Goal: Information Seeking & Learning: Compare options

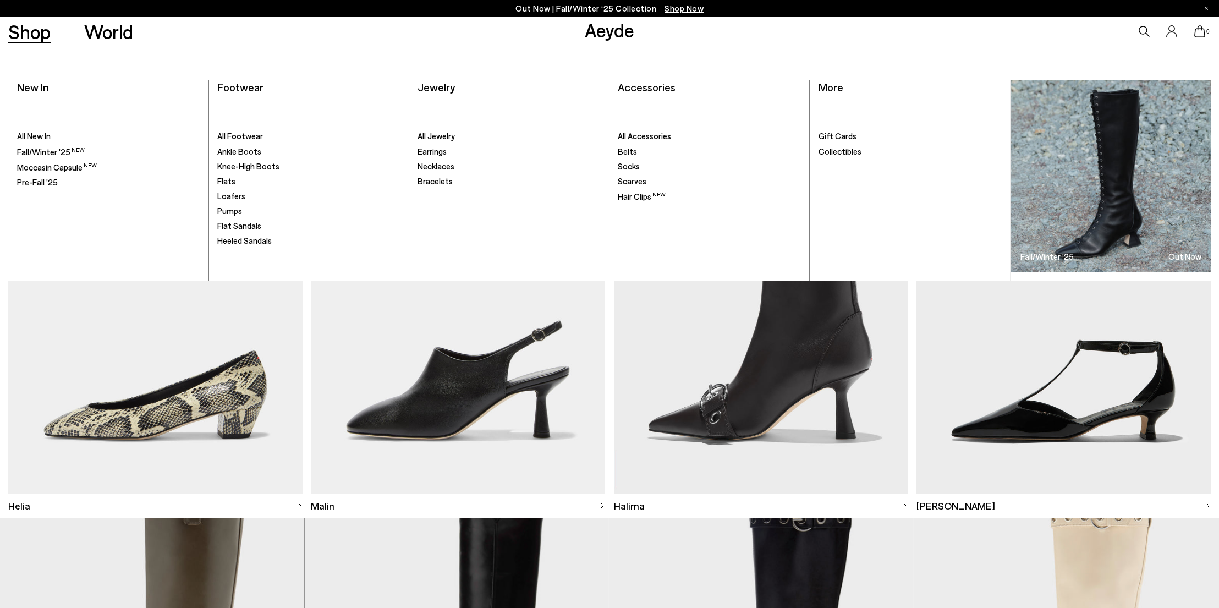
scroll to position [3282, 0]
click at [452, 182] on link "Bracelets" at bounding box center [508, 181] width 183 height 11
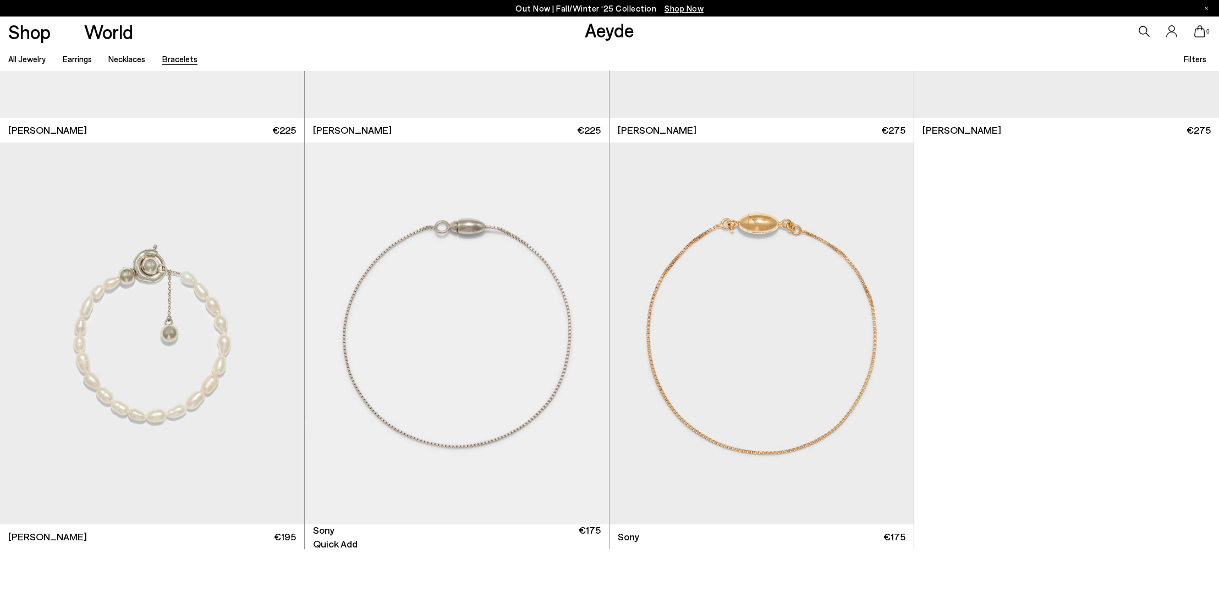
scroll to position [744, 0]
click at [149, 367] on img "1 / 3" at bounding box center [152, 332] width 304 height 382
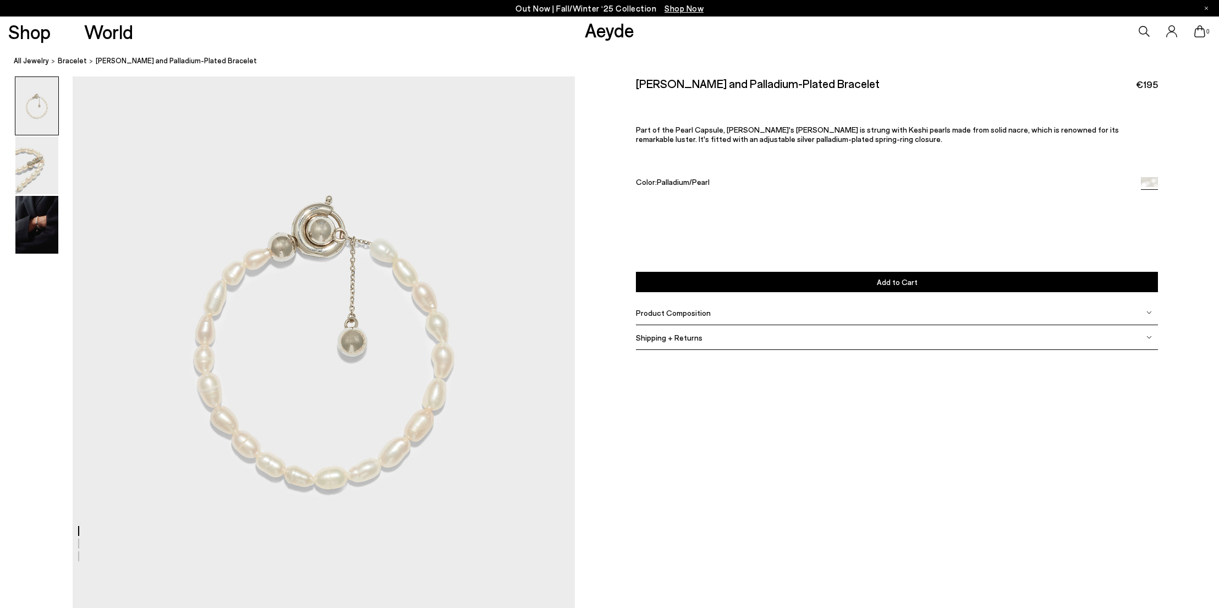
click at [735, 88] on h2 "[PERSON_NAME] and Palladium-Plated Bracelet" at bounding box center [758, 83] width 244 height 14
click at [735, 88] on h2 "Seth Pearl and Palladium-Plated Bracelet" at bounding box center [758, 83] width 244 height 14
copy div "Seth Pearl and Palladium-Plated Bracelet"
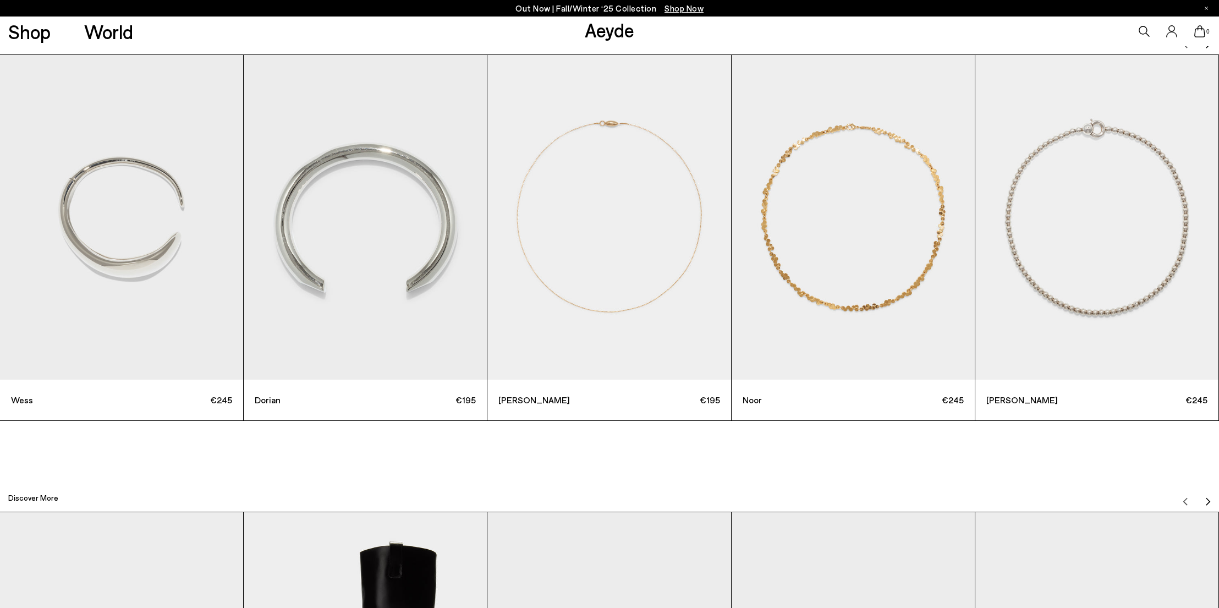
scroll to position [1911, 0]
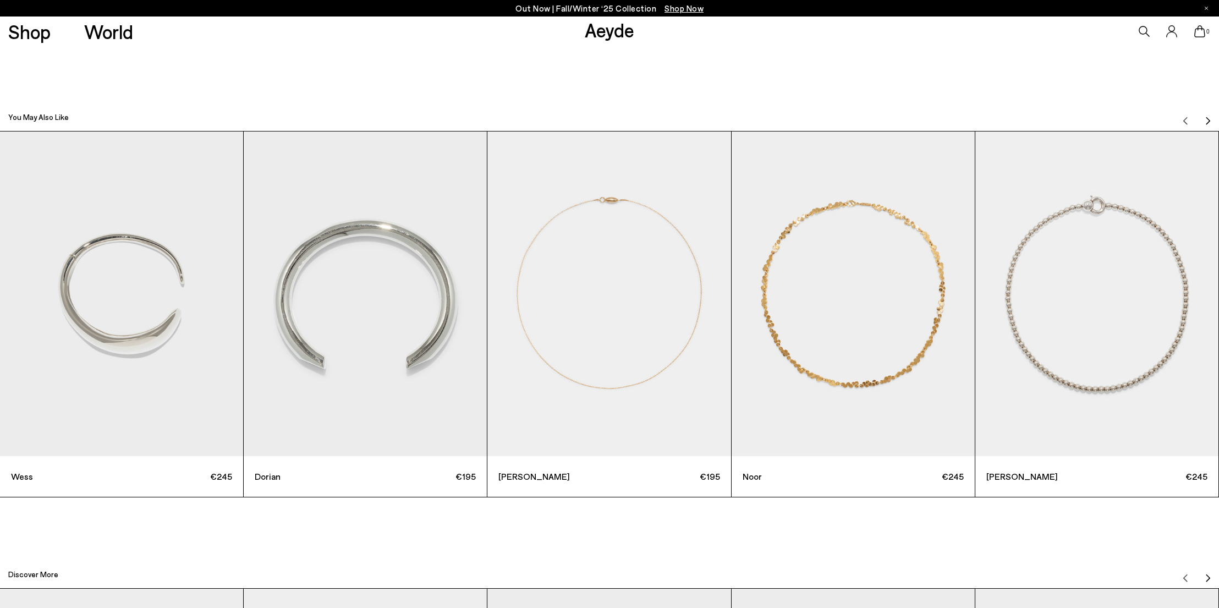
click at [1210, 117] on img "Next slide" at bounding box center [1207, 121] width 9 height 9
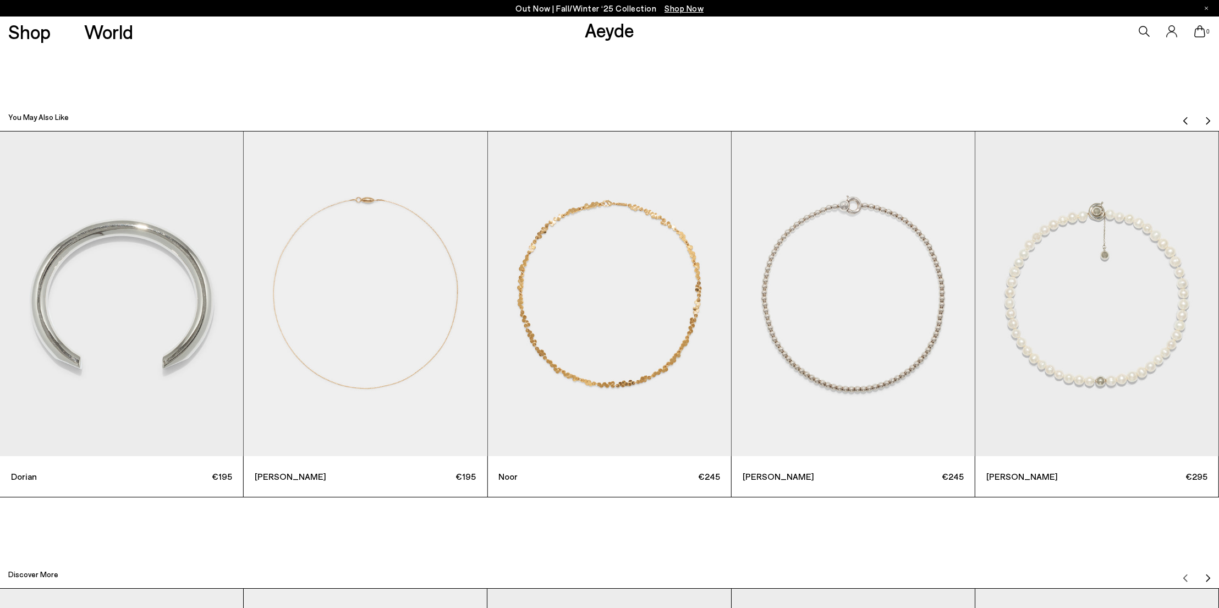
click at [1210, 117] on img "Next slide" at bounding box center [1207, 121] width 9 height 9
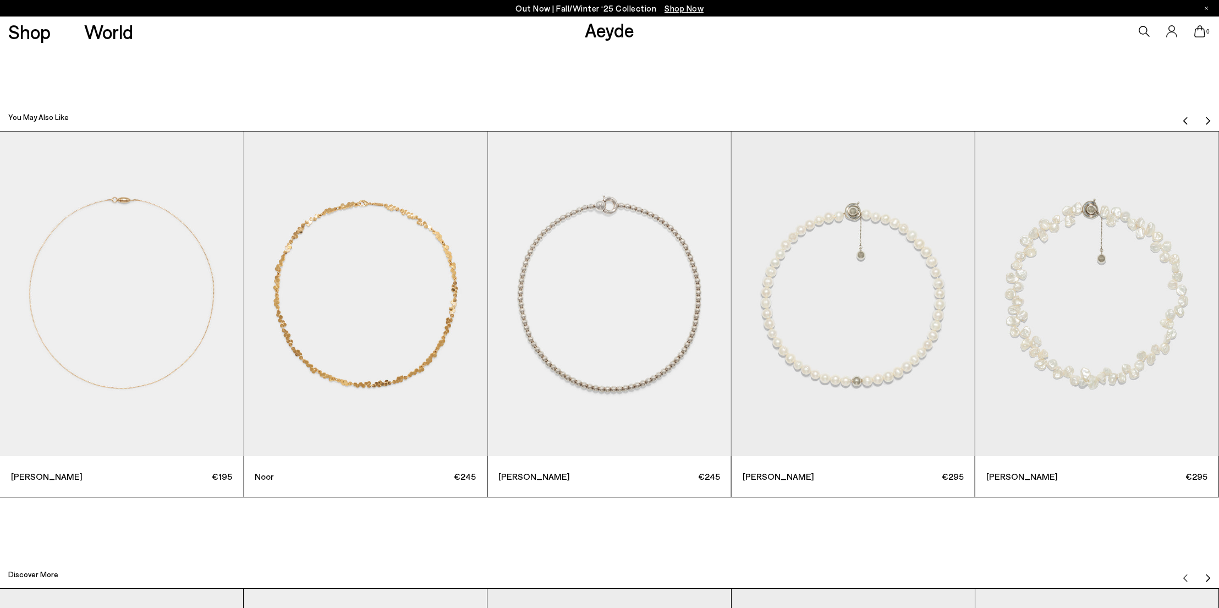
click at [801, 355] on img "6 / 12" at bounding box center [853, 293] width 243 height 325
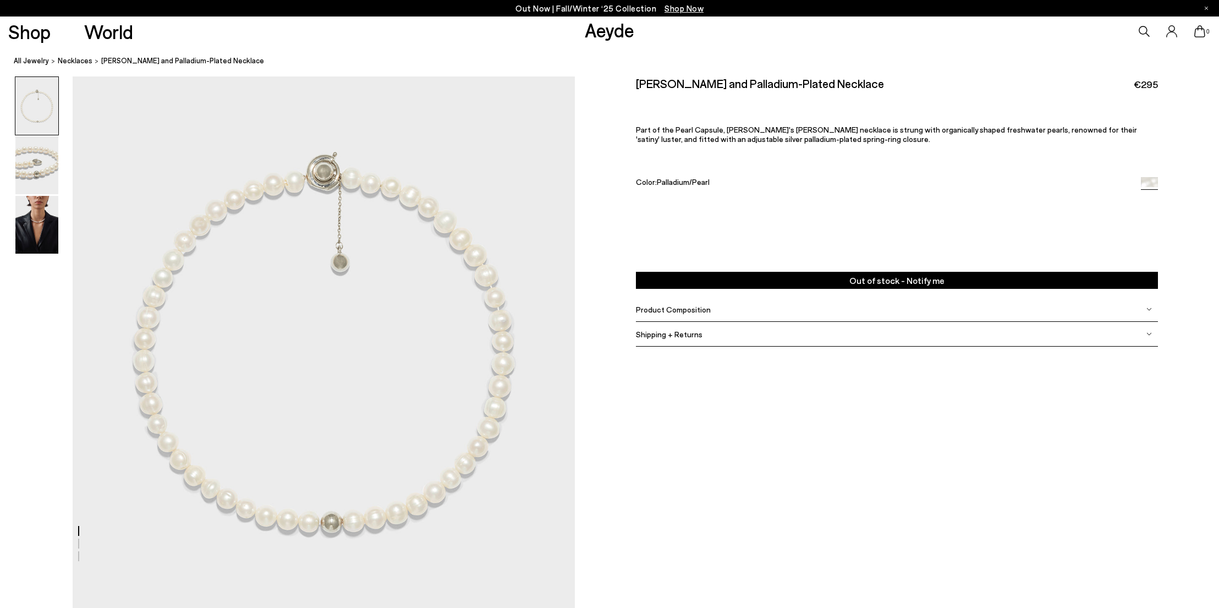
click at [719, 81] on h2 "Sarin Pearl and Palladium-Plated Necklace" at bounding box center [760, 83] width 248 height 14
copy div "Sarin Pearl and Palladium-Plated Necklace"
click at [615, 41] on link "Aeyde" at bounding box center [610, 29] width 50 height 23
